Goal: Transaction & Acquisition: Subscribe to service/newsletter

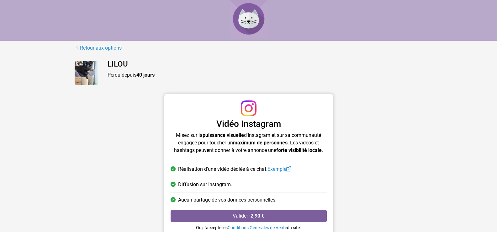
scroll to position [20, 0]
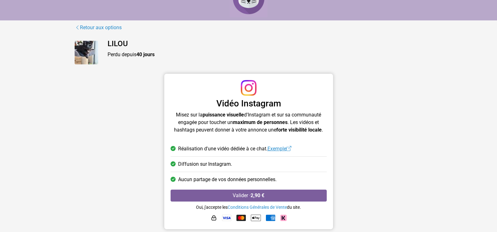
click at [292, 146] on span at bounding box center [289, 149] width 5 height 6
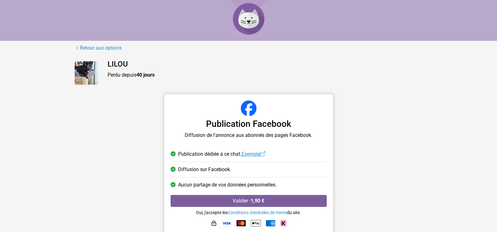
click at [263, 152] on link "Exemple" at bounding box center [254, 154] width 24 height 6
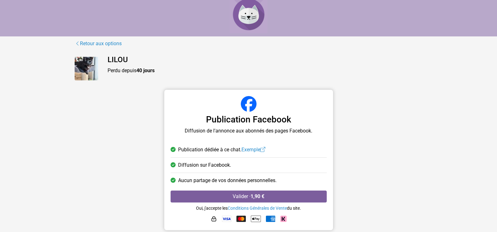
scroll to position [5, 0]
